Goal: Task Accomplishment & Management: Manage account settings

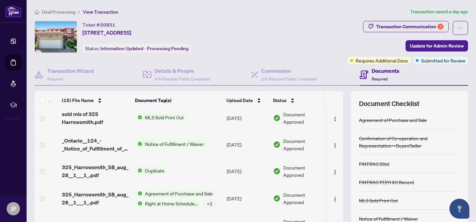
scroll to position [290, 0]
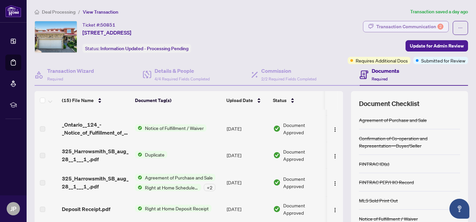
click at [422, 26] on div "Transaction Communication 2" at bounding box center [409, 26] width 67 height 11
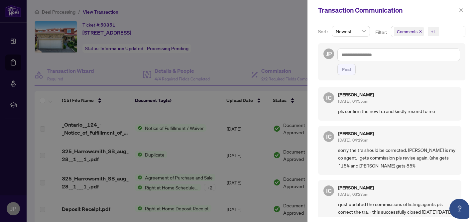
scroll to position [0, 0]
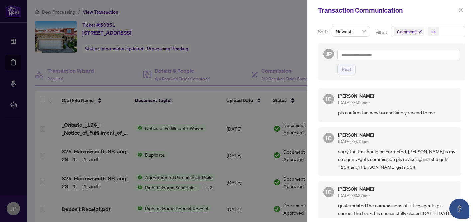
click at [262, 47] on div at bounding box center [238, 111] width 476 height 222
click at [461, 11] on icon "close" at bounding box center [462, 10] width 4 height 4
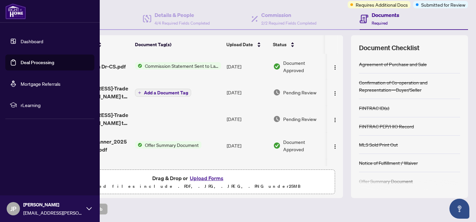
click at [22, 39] on link "Dashboard" at bounding box center [32, 41] width 23 height 6
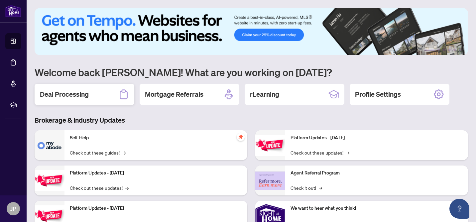
click at [79, 97] on h2 "Deal Processing" at bounding box center [64, 94] width 49 height 9
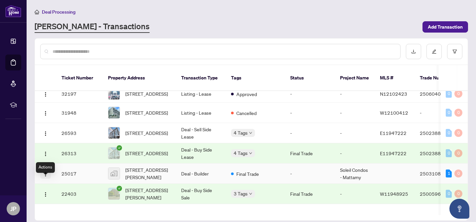
click at [45, 177] on img "button" at bounding box center [45, 174] width 5 height 5
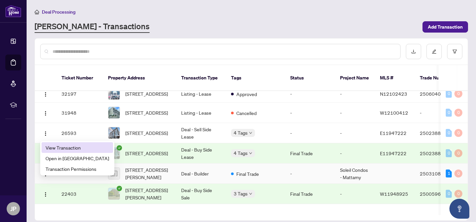
click at [68, 146] on span "View Transaction" at bounding box center [78, 147] width 64 height 7
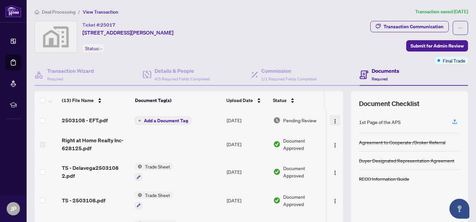
click at [334, 120] on img "button" at bounding box center [335, 121] width 5 height 5
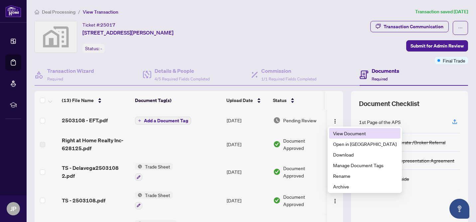
click at [337, 132] on span "View Document" at bounding box center [365, 133] width 64 height 7
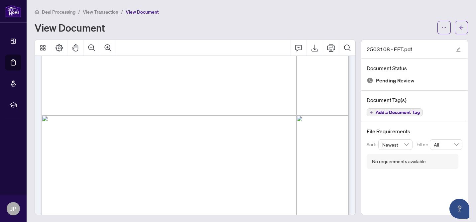
scroll to position [204, 0]
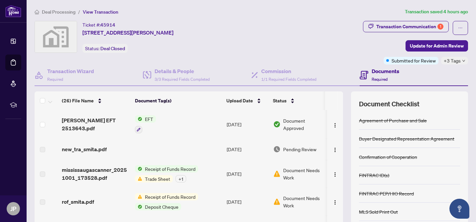
click at [63, 11] on span "Deal Processing" at bounding box center [59, 12] width 34 height 6
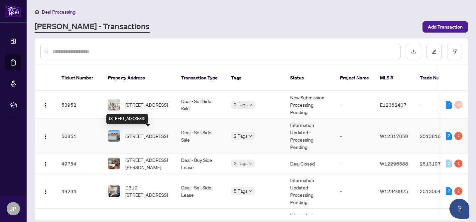
click at [139, 138] on span "325 Harrowsmith Dr, Mississauga, Ontario L5R 1P9, Canada" at bounding box center [146, 135] width 43 height 7
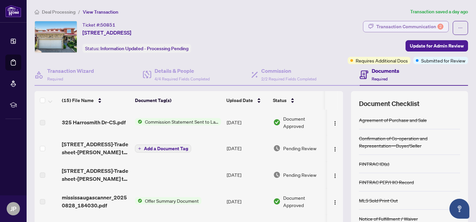
click at [421, 26] on div "Transaction Communication 2" at bounding box center [409, 26] width 67 height 11
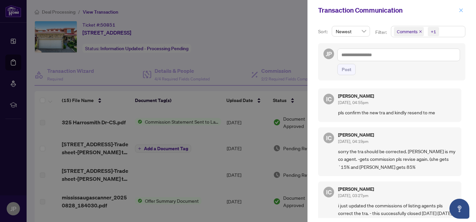
click at [461, 10] on icon "close" at bounding box center [462, 10] width 4 height 4
